Goal: Task Accomplishment & Management: Manage account settings

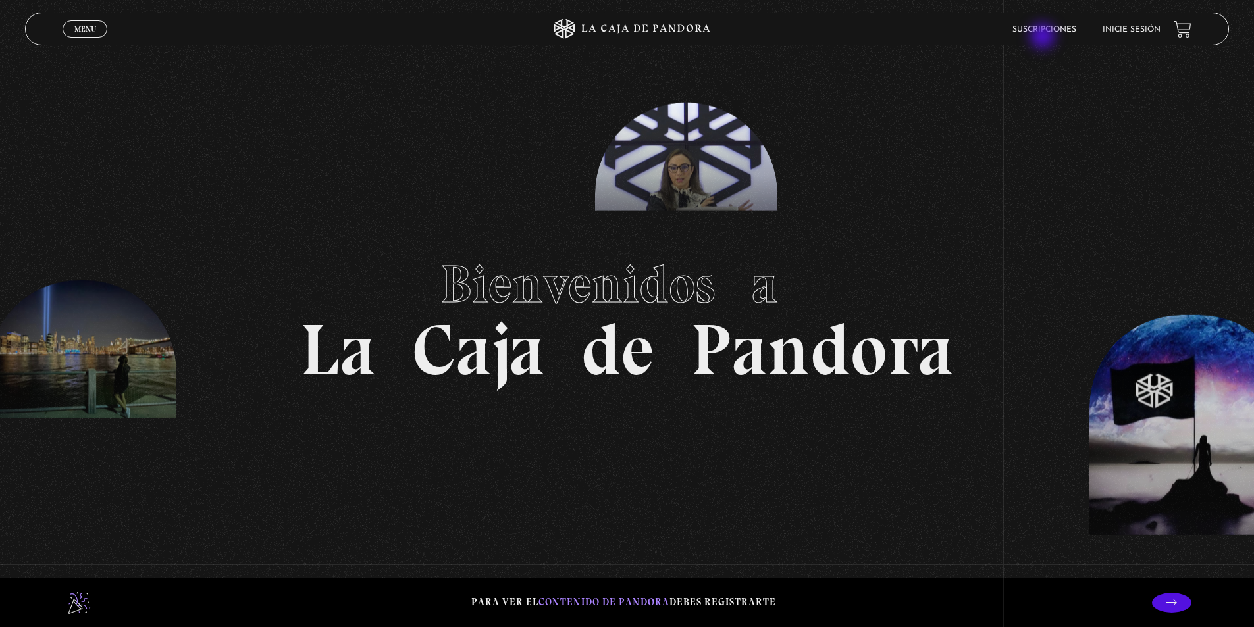
click at [1045, 32] on link "Suscripciones" at bounding box center [1044, 30] width 64 height 8
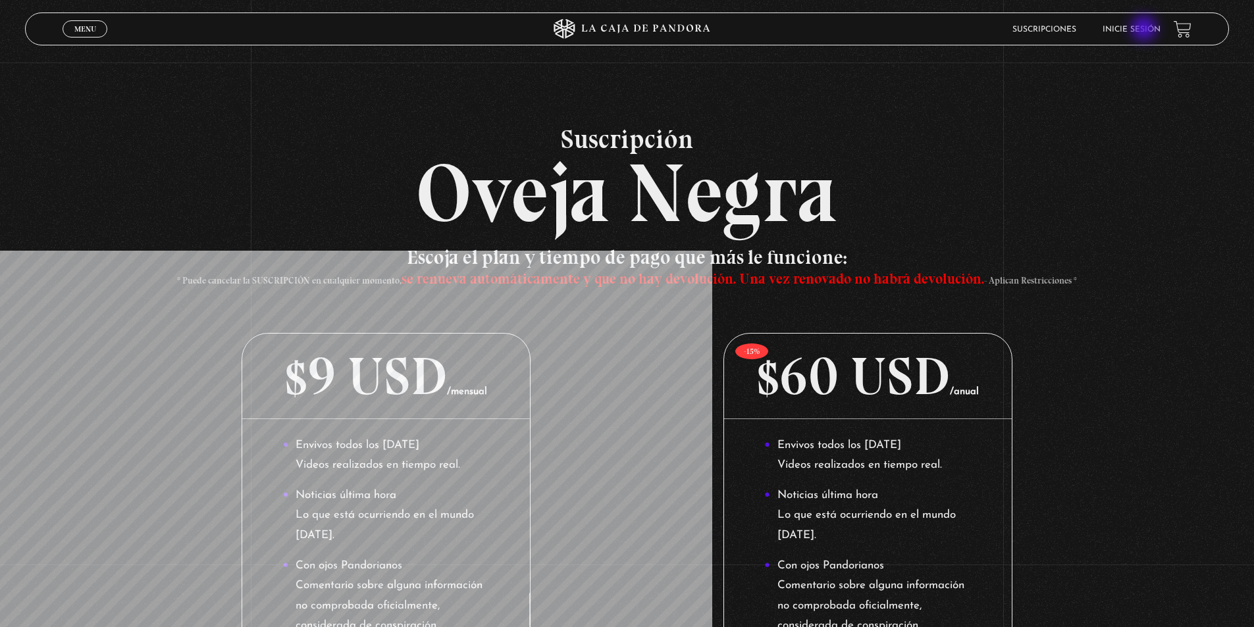
click at [1145, 30] on link "Inicie sesión" at bounding box center [1132, 30] width 58 height 8
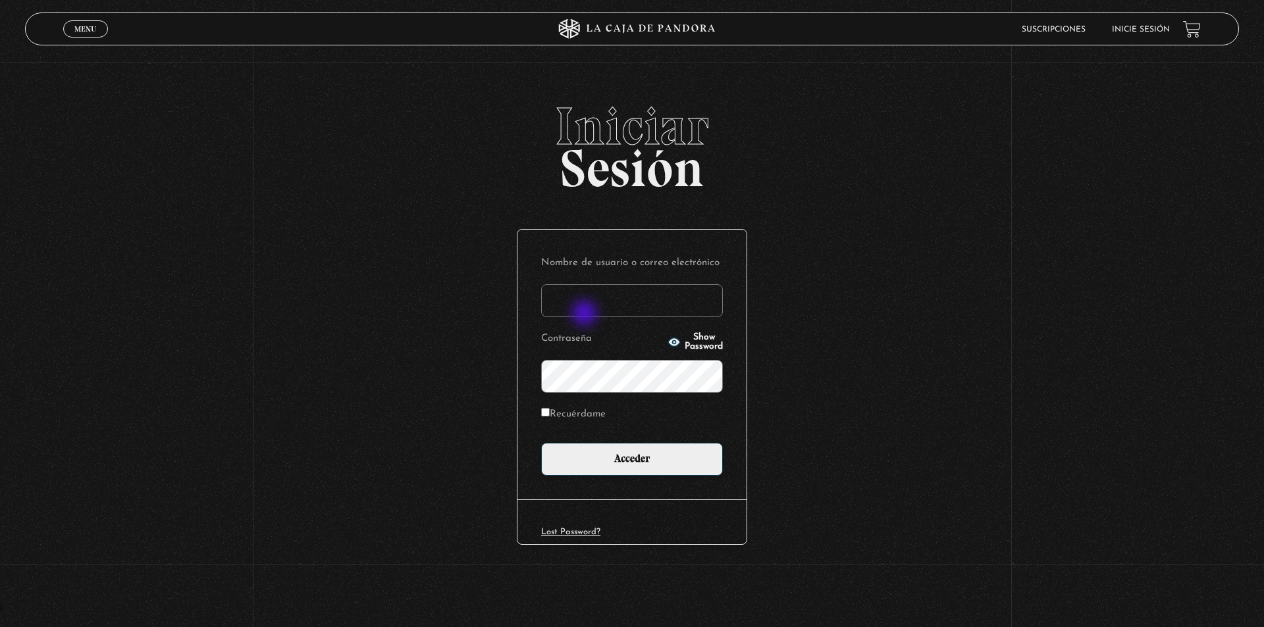
drag, startPoint x: 586, startPoint y: 315, endPoint x: 598, endPoint y: 297, distance: 21.7
click at [586, 315] on input "Nombre de usuario o correo electrónico" at bounding box center [632, 300] width 182 height 33
type input "kleiton01@hotmail.com"
click at [667, 342] on button "Show Password" at bounding box center [694, 342] width 55 height 18
click at [442, 377] on div "Iniciar Sesión Nombre de usuario o correo electrónico kleiton01@hotmail.com Con…" at bounding box center [632, 352] width 1264 height 504
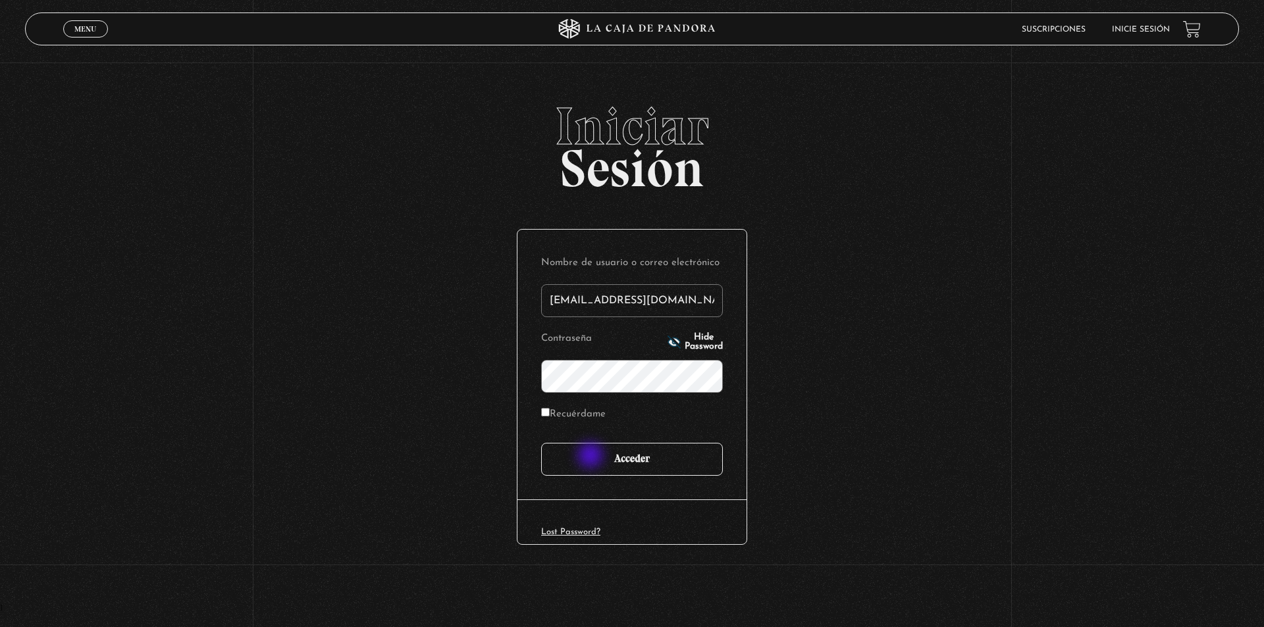
click at [594, 468] on input "Acceder" at bounding box center [632, 459] width 182 height 33
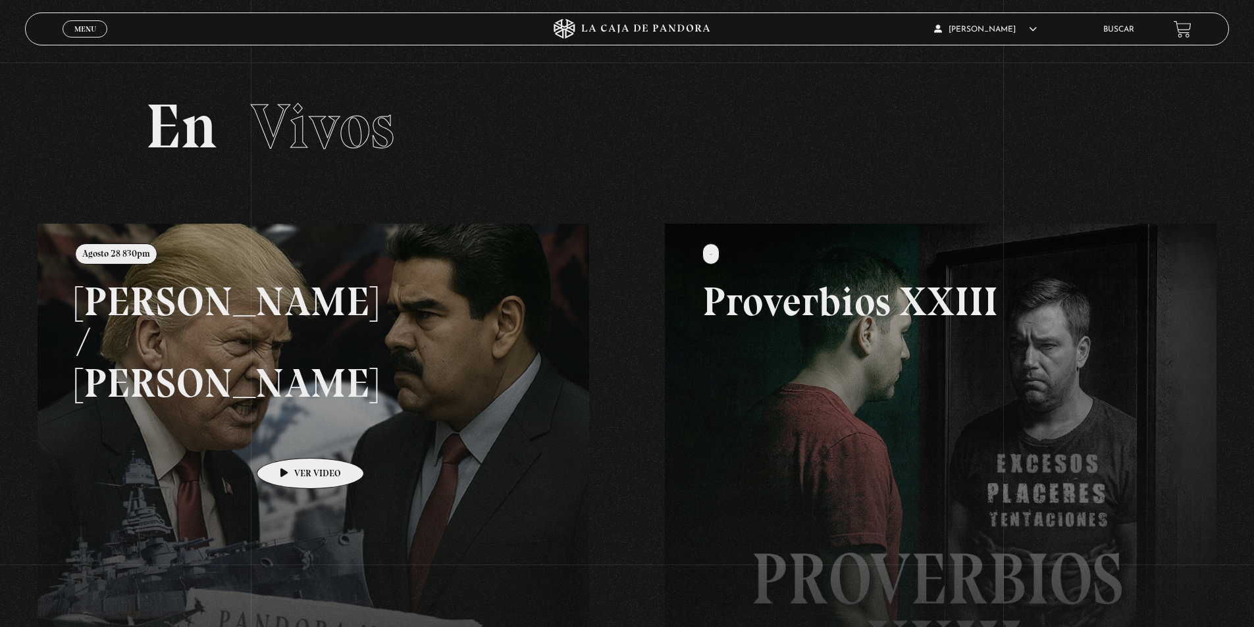
click at [313, 431] on link at bounding box center [665, 537] width 1254 height 627
